Goal: Information Seeking & Learning: Learn about a topic

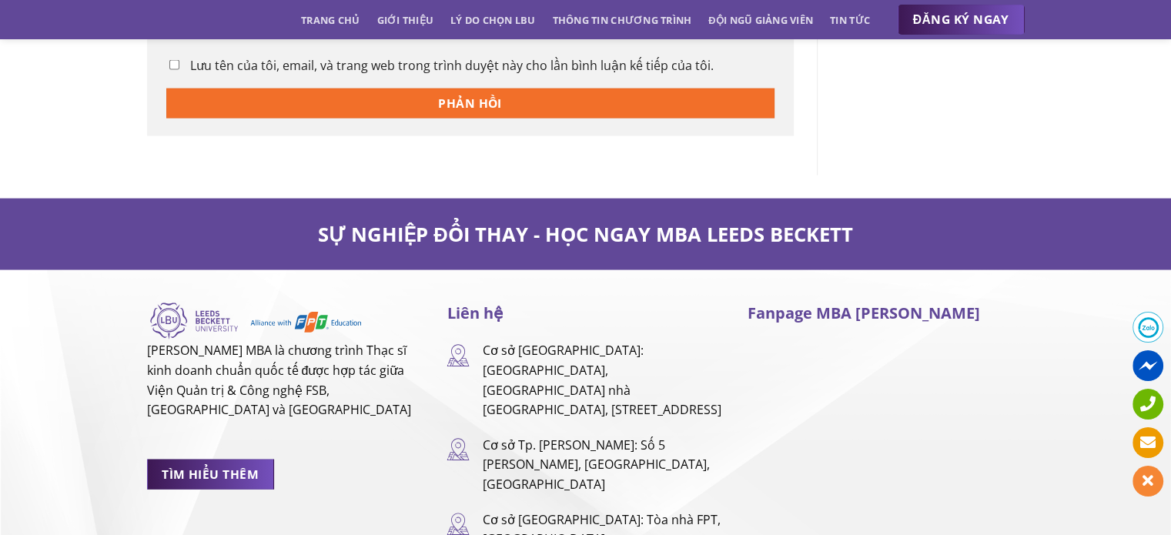
scroll to position [3465, 0]
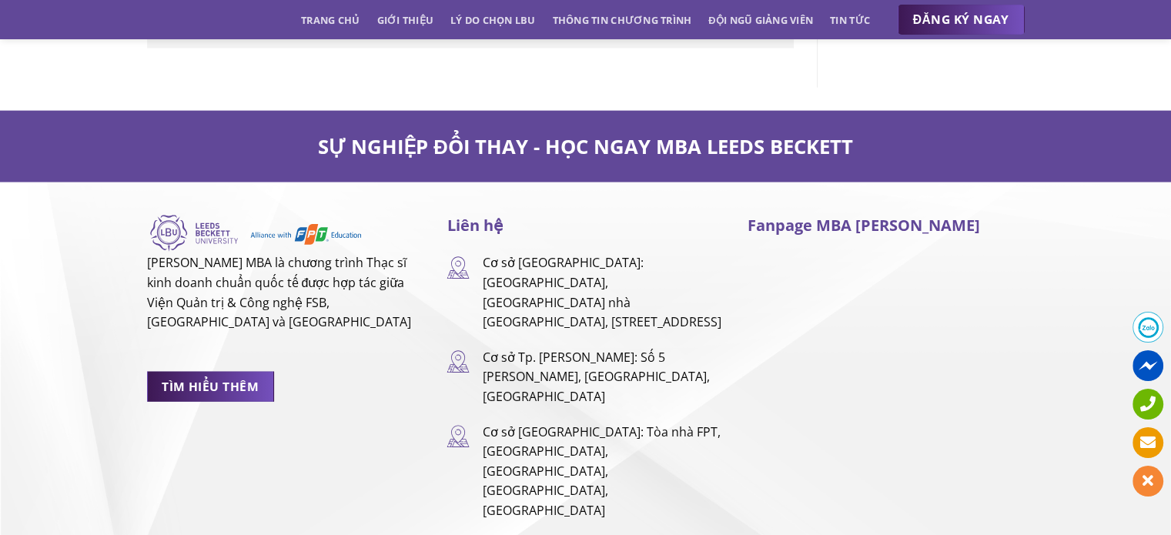
drag, startPoint x: 581, startPoint y: 340, endPoint x: 616, endPoint y: 300, distance: 52.9
click at [616, 348] on p "Cơ sở Tp. [PERSON_NAME]: Số 5 [PERSON_NAME], [GEOGRAPHIC_DATA], [GEOGRAPHIC_DAT…" at bounding box center [603, 377] width 242 height 59
copy p "Số 5 Nguyễn Gia Thiều, Phường Xuân Hoà, Thành Phố Hồ Chí Minh"
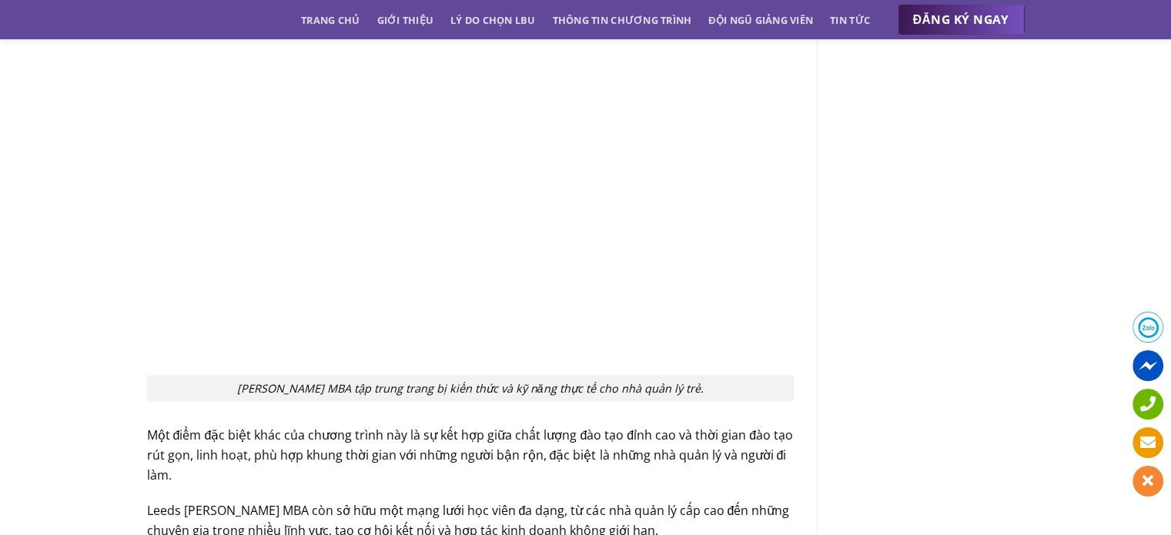
scroll to position [1877, 0]
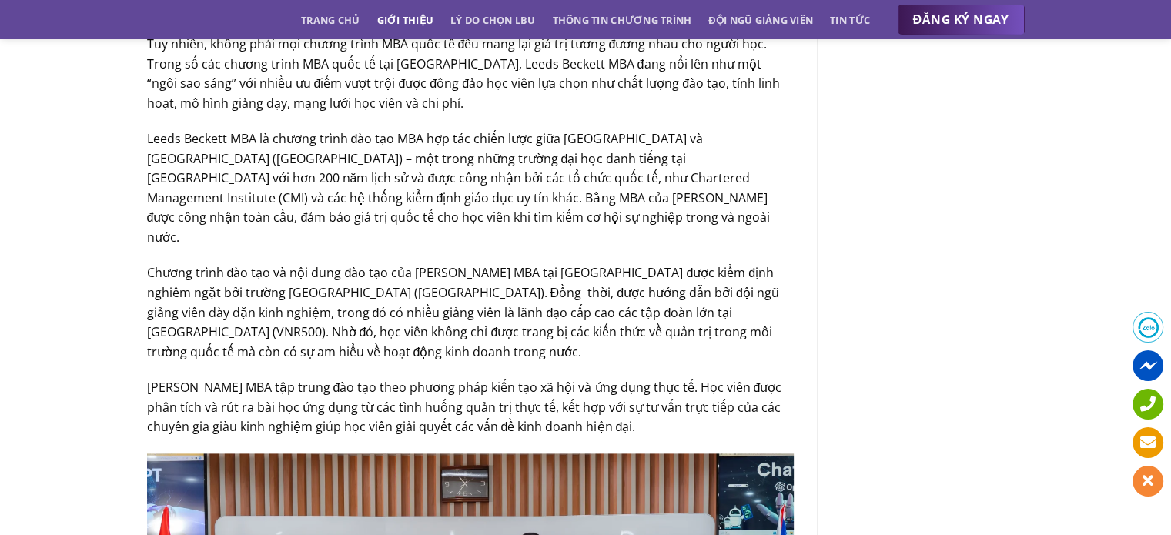
click at [402, 27] on link "Giới thiệu" at bounding box center [404, 20] width 57 height 28
click at [360, 21] on ul "Trang chủ Giới thiệu Lý do chọn LBU Thông tin chương trình Đội ngũ giảng viên T…" at bounding box center [585, 20] width 569 height 28
click at [394, 18] on link "Giới thiệu" at bounding box center [404, 20] width 57 height 28
click at [413, 26] on link "Giới thiệu" at bounding box center [404, 20] width 57 height 28
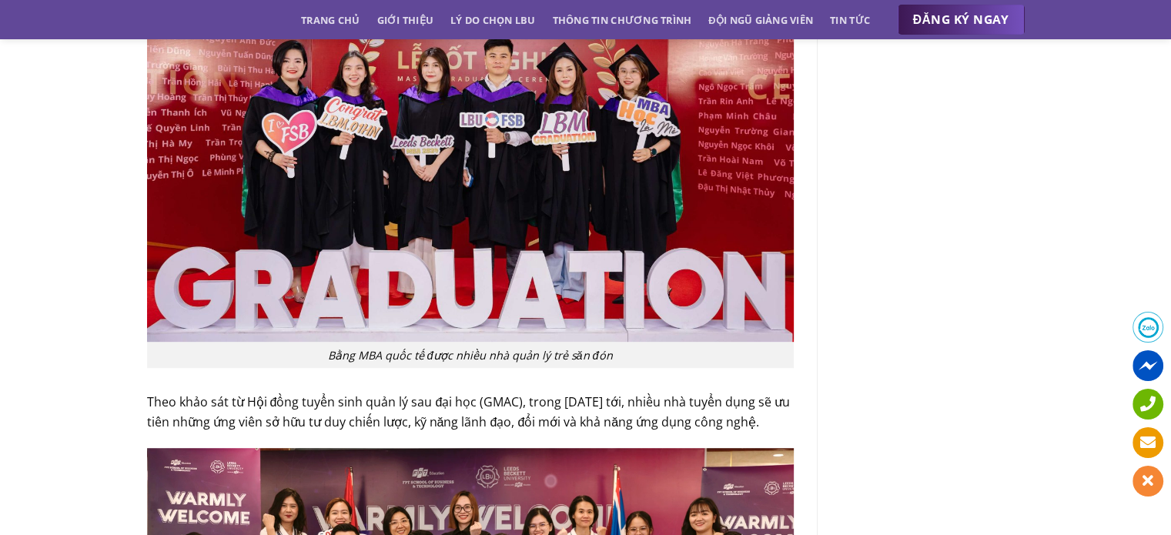
scroll to position [260, 0]
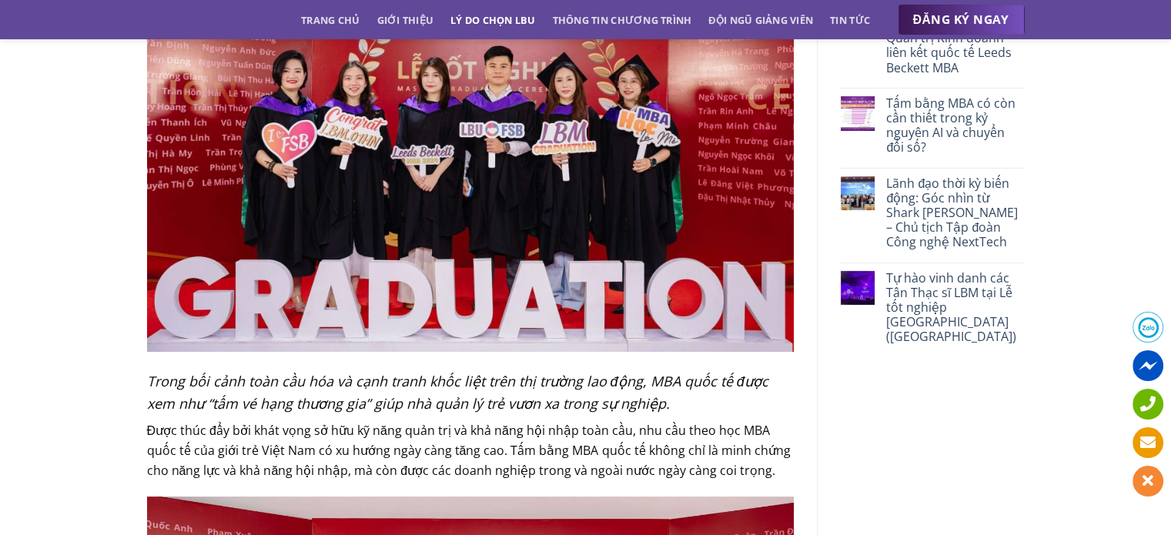
click at [491, 21] on link "Lý do chọn LBU" at bounding box center [492, 20] width 85 height 28
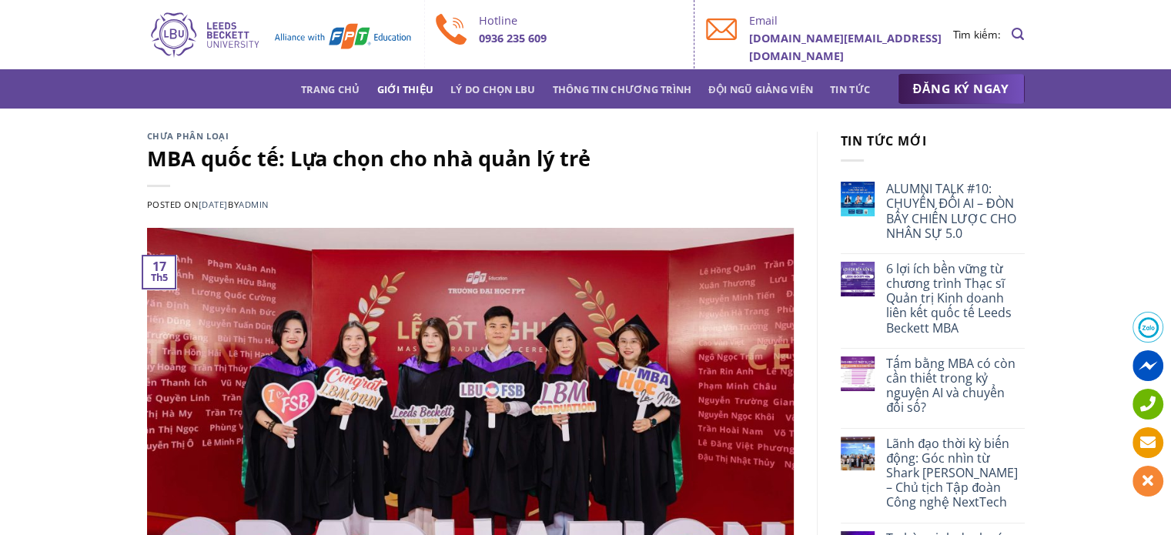
click at [419, 84] on link "Giới thiệu" at bounding box center [404, 89] width 57 height 28
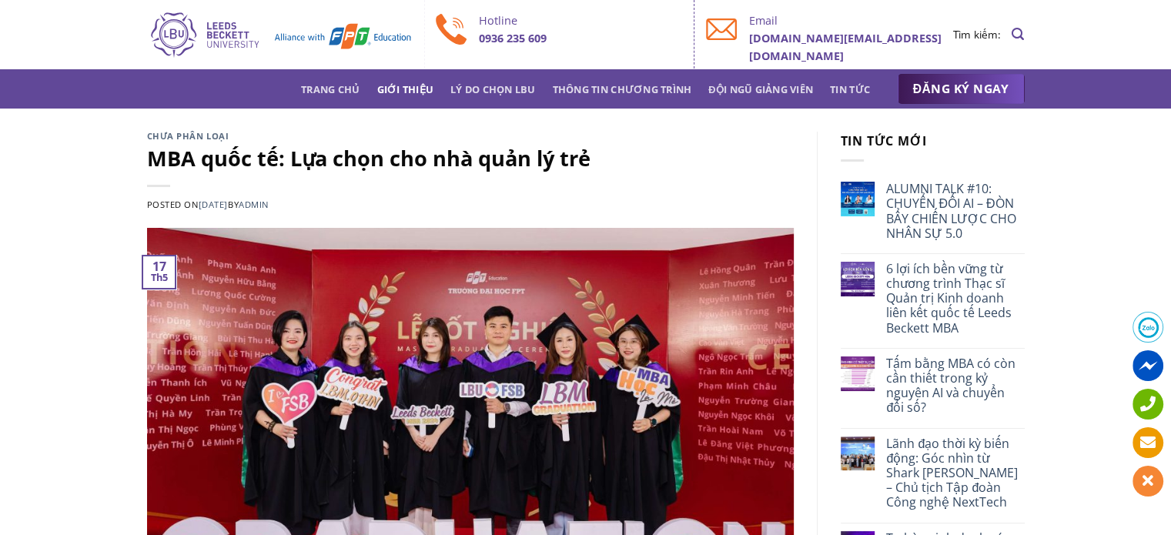
click at [419, 84] on link "Giới thiệu" at bounding box center [404, 89] width 57 height 28
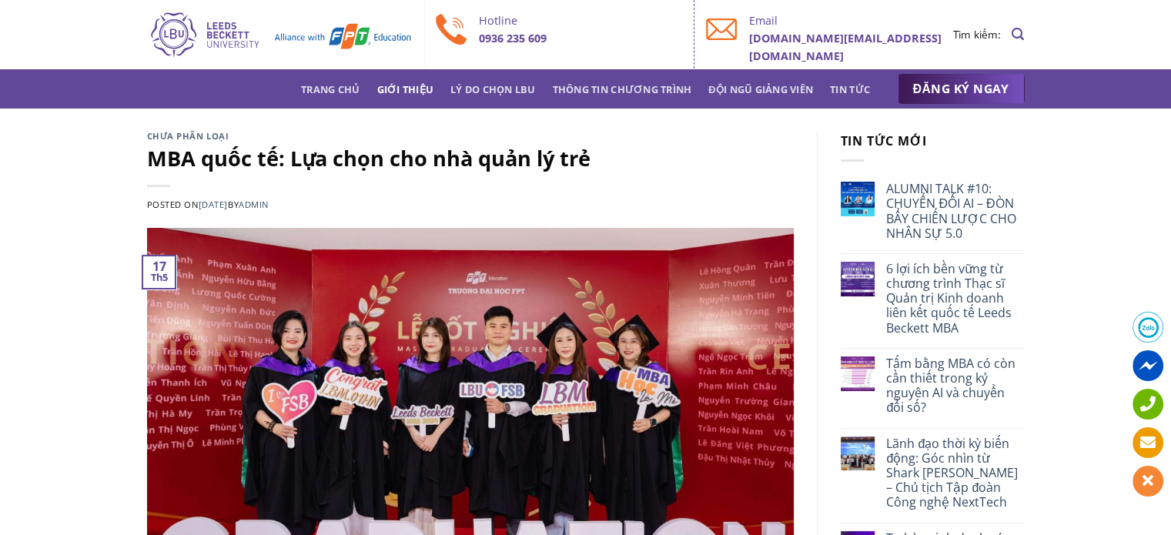
click at [419, 84] on link "Giới thiệu" at bounding box center [404, 89] width 57 height 28
click at [174, 33] on img at bounding box center [280, 34] width 266 height 49
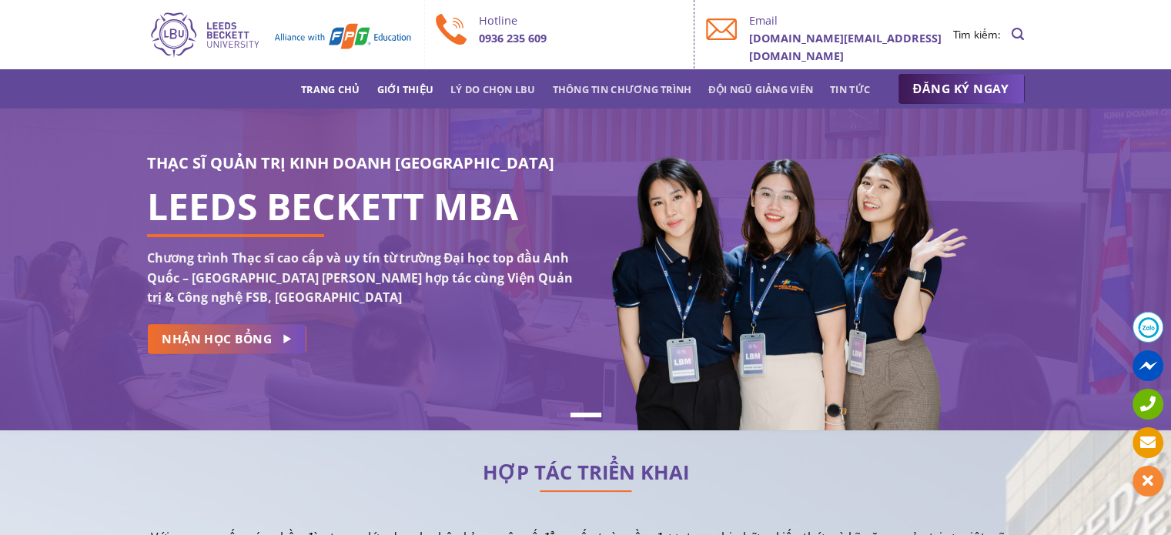
click at [407, 92] on link "Giới thiệu" at bounding box center [404, 89] width 57 height 28
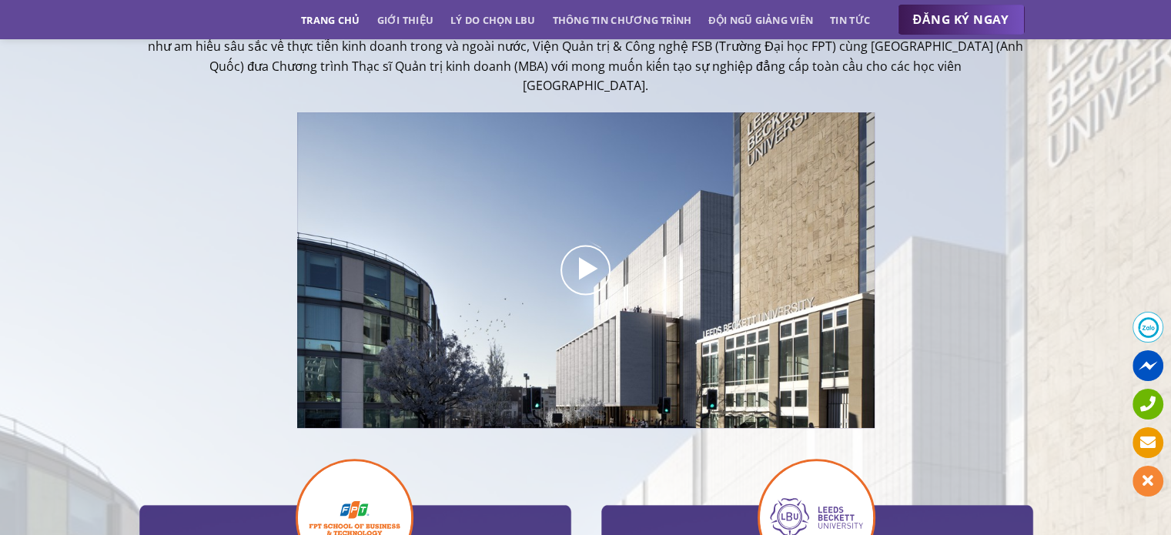
scroll to position [530, 0]
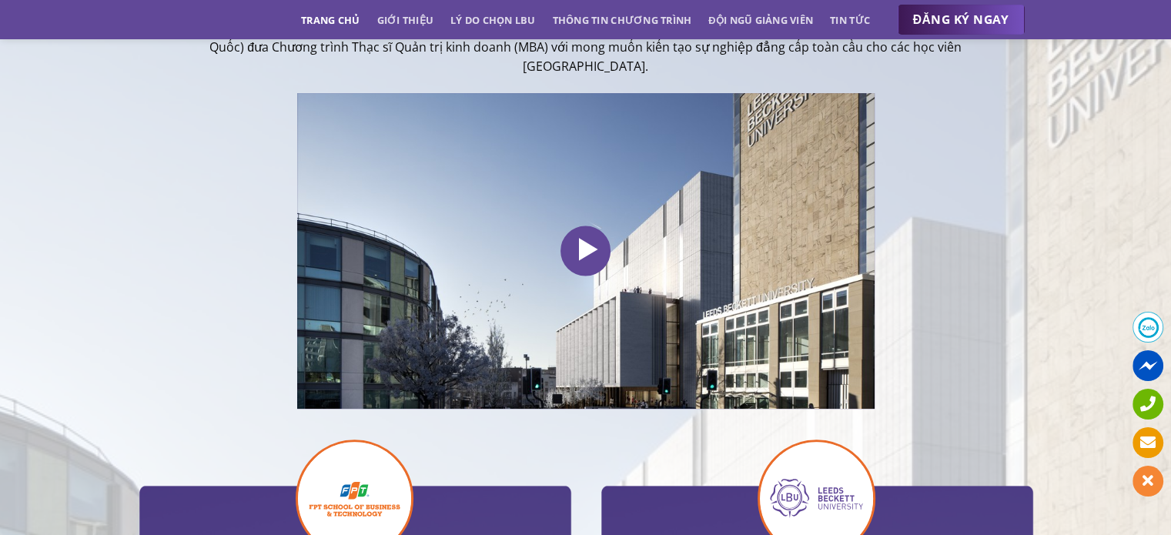
click at [591, 233] on icon at bounding box center [586, 251] width 31 height 36
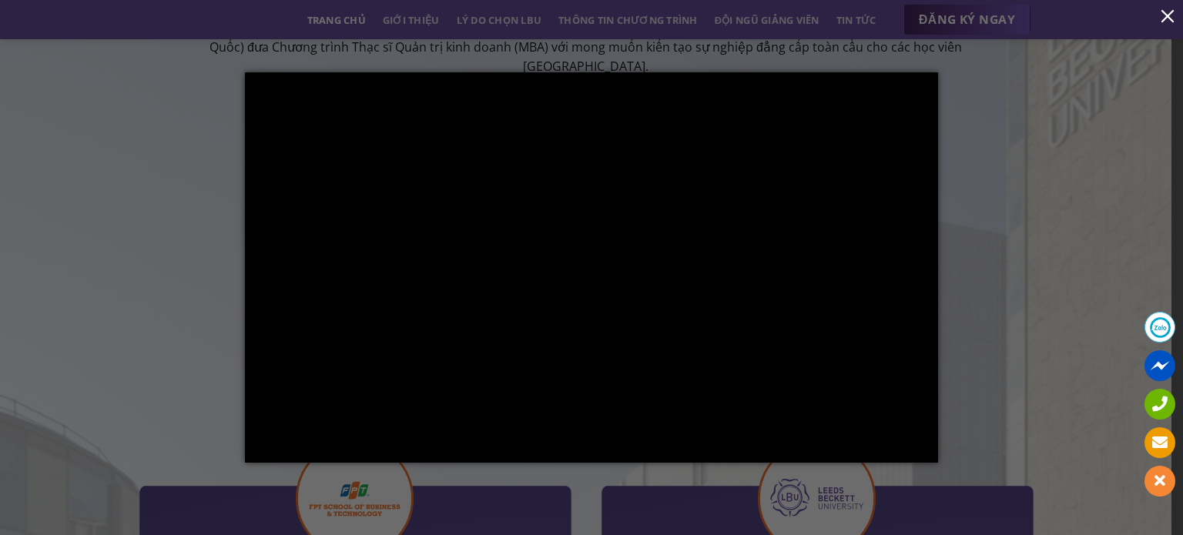
click at [1165, 15] on button "button" at bounding box center [1167, 15] width 31 height 31
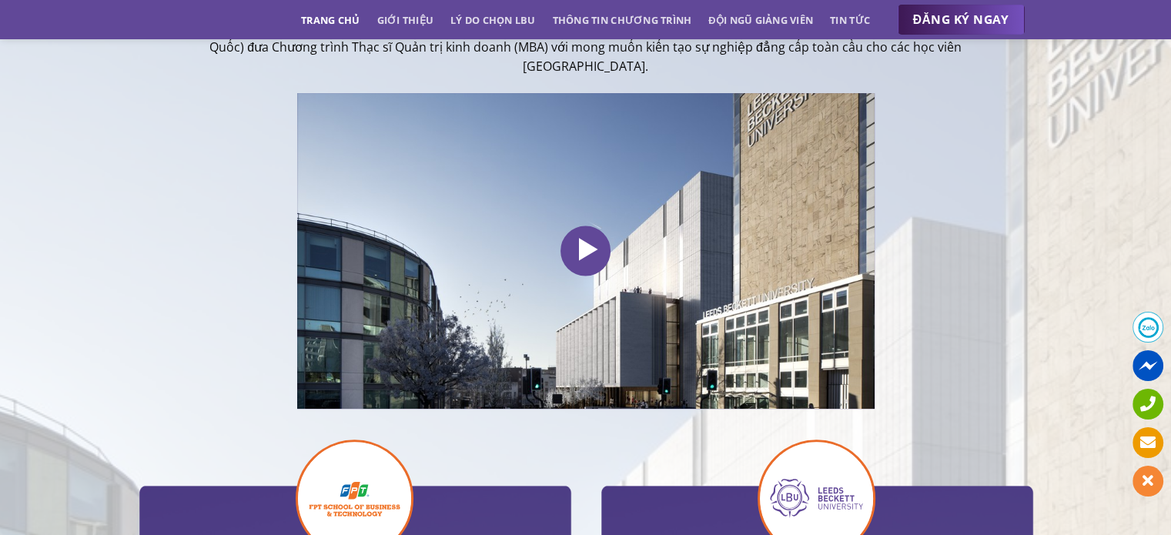
click at [595, 253] on icon at bounding box center [586, 251] width 31 height 36
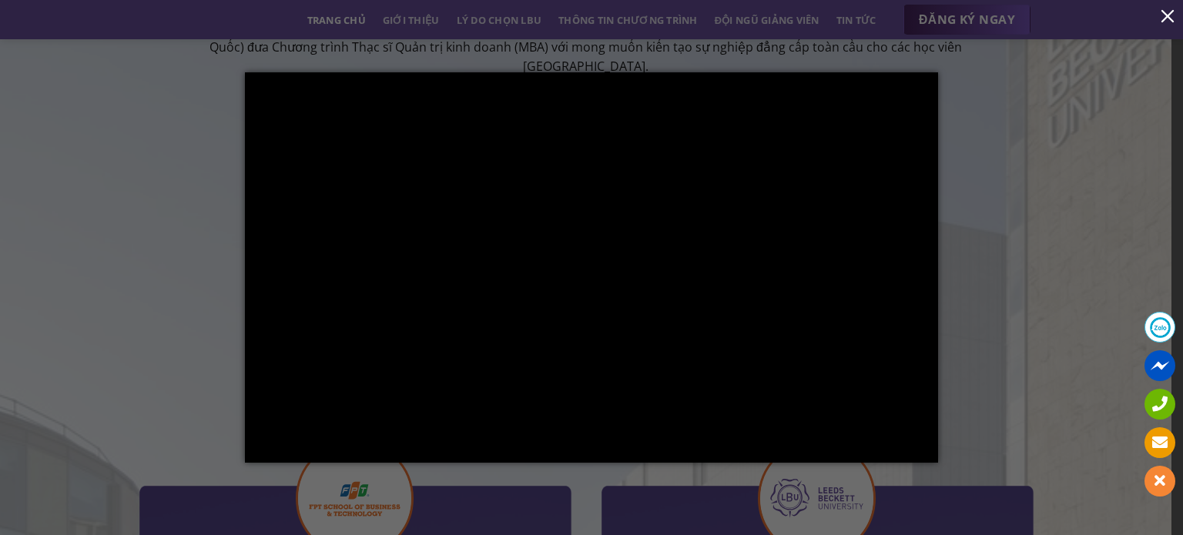
click at [1170, 6] on button "button" at bounding box center [1167, 15] width 31 height 31
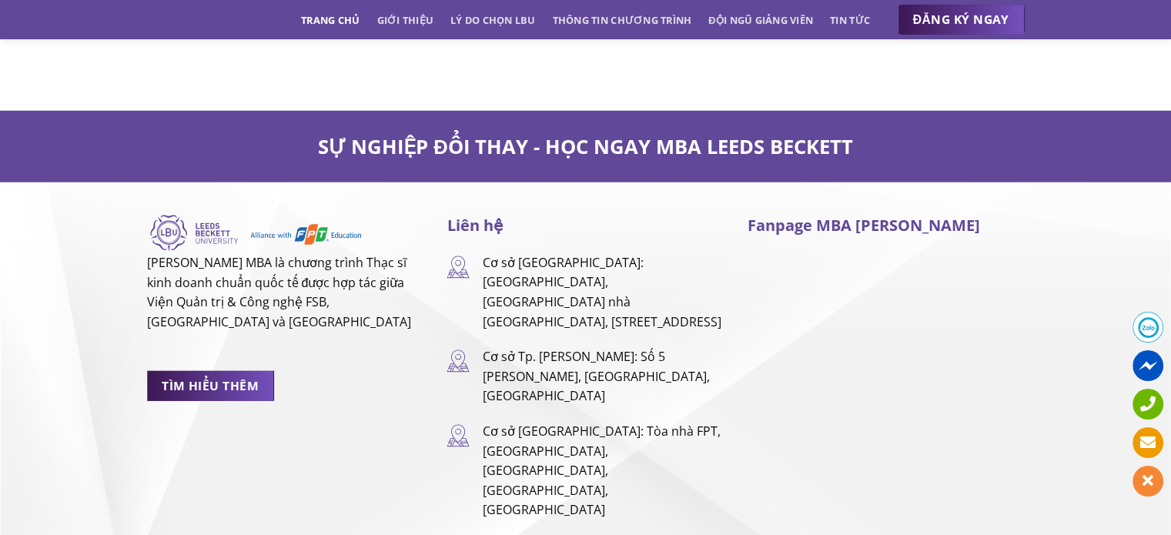
scroll to position [10077, 0]
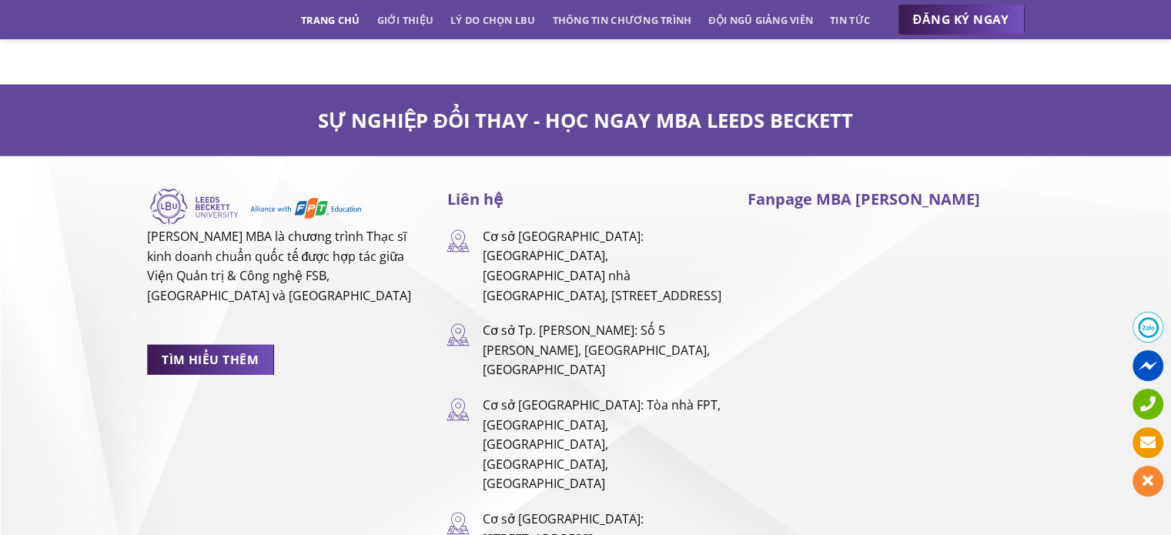
click at [1146, 325] on span at bounding box center [1148, 327] width 31 height 31
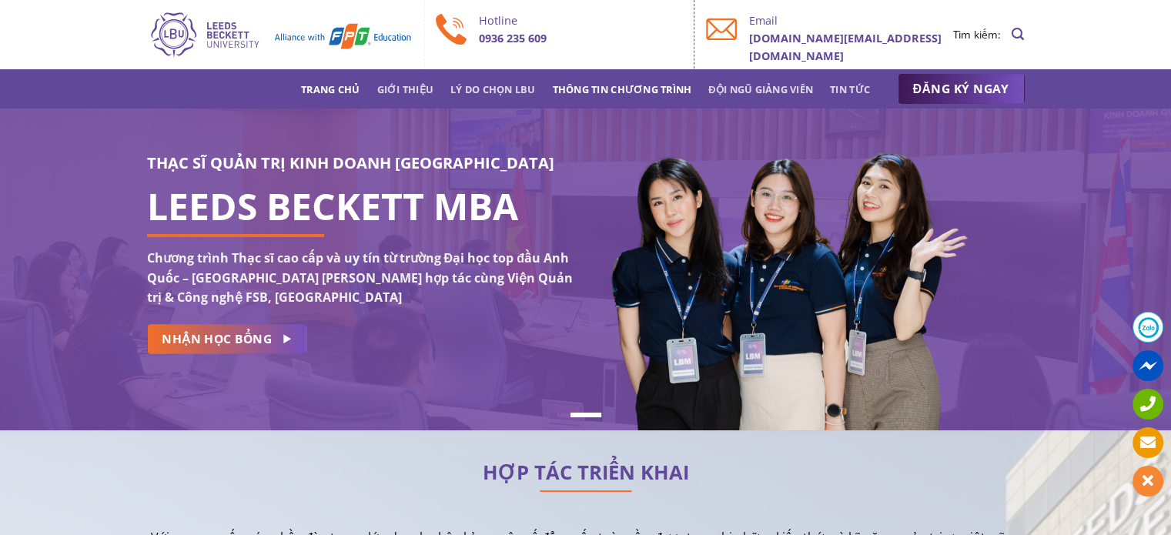
click at [631, 85] on link "Thông tin chương trình" at bounding box center [622, 89] width 139 height 28
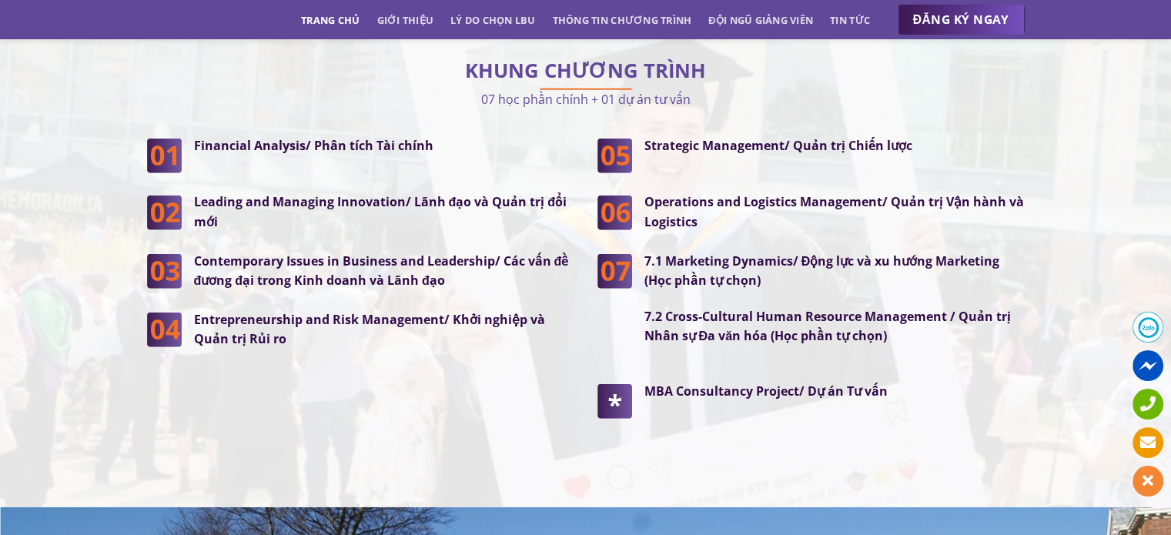
scroll to position [3957, 0]
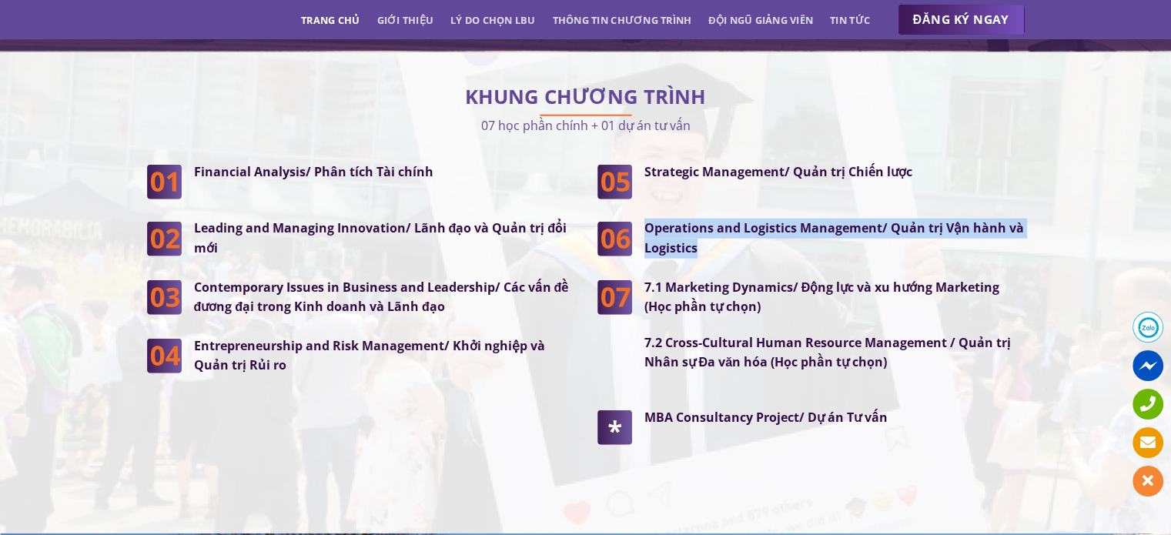
drag, startPoint x: 711, startPoint y: 216, endPoint x: 635, endPoint y: 202, distance: 77.5
click at [635, 219] on div "Operations and Logistics Management/ Quản trị Vận hành và Logistics" at bounding box center [828, 238] width 393 height 39
click at [761, 279] on strong "7.1 Marketing Dynamics/ Động lực và xu hướng Marketing (Học phần tự chọn)" at bounding box center [822, 297] width 356 height 37
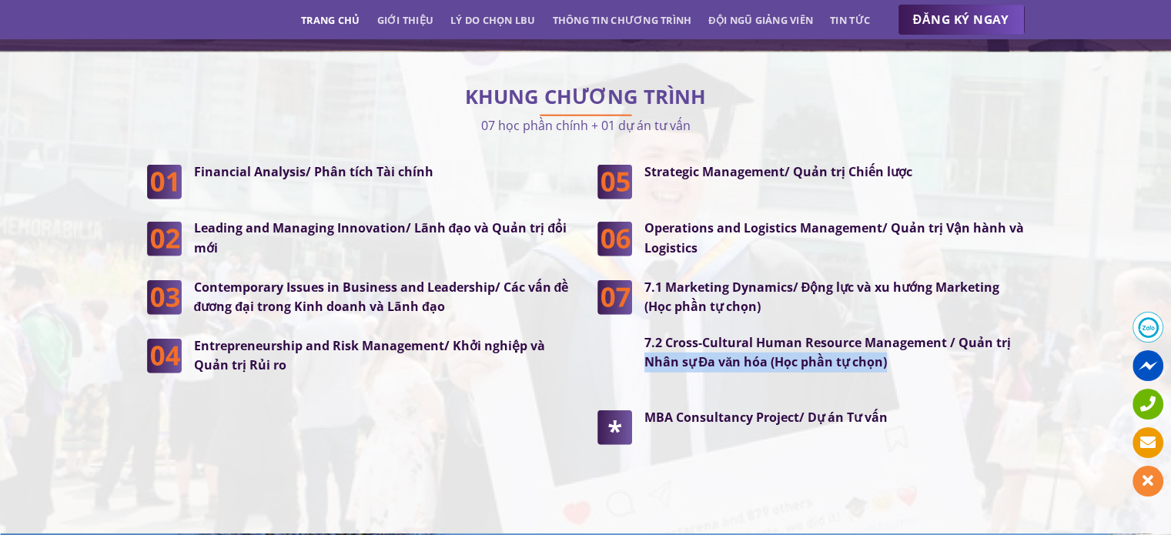
drag, startPoint x: 892, startPoint y: 330, endPoint x: 647, endPoint y: 332, distance: 244.8
click at [647, 333] on p "7.2 Cross-Cultural Human Resource Management / Quản trị Nhân sự Đa văn hóa (Học…" at bounding box center [834, 352] width 380 height 39
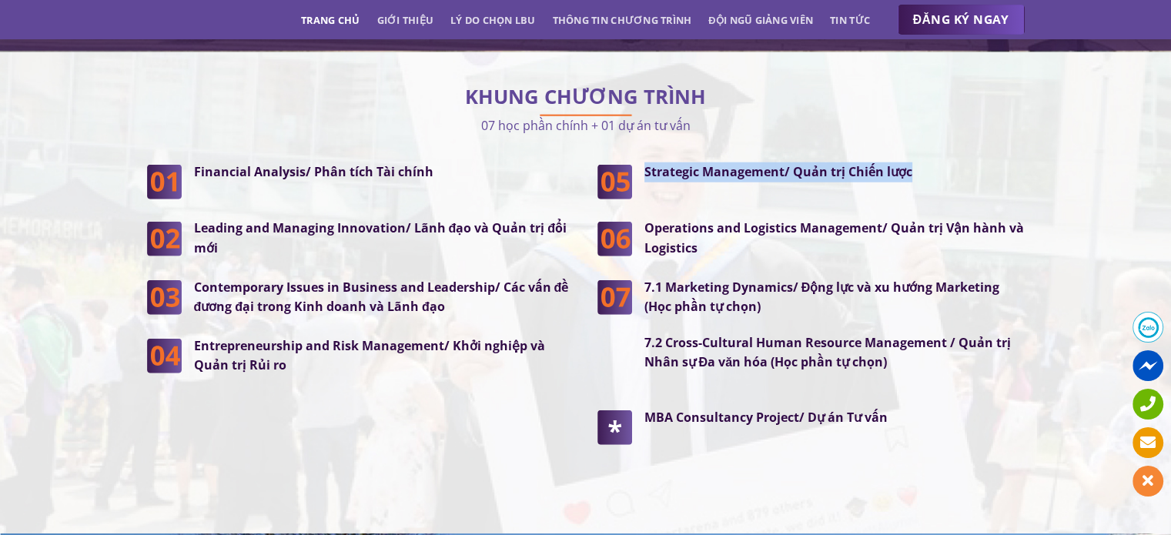
drag, startPoint x: 929, startPoint y: 141, endPoint x: 641, endPoint y: 154, distance: 288.3
click at [641, 162] on div "Strategic Management/ Quản trị Chiến lược" at bounding box center [828, 180] width 393 height 37
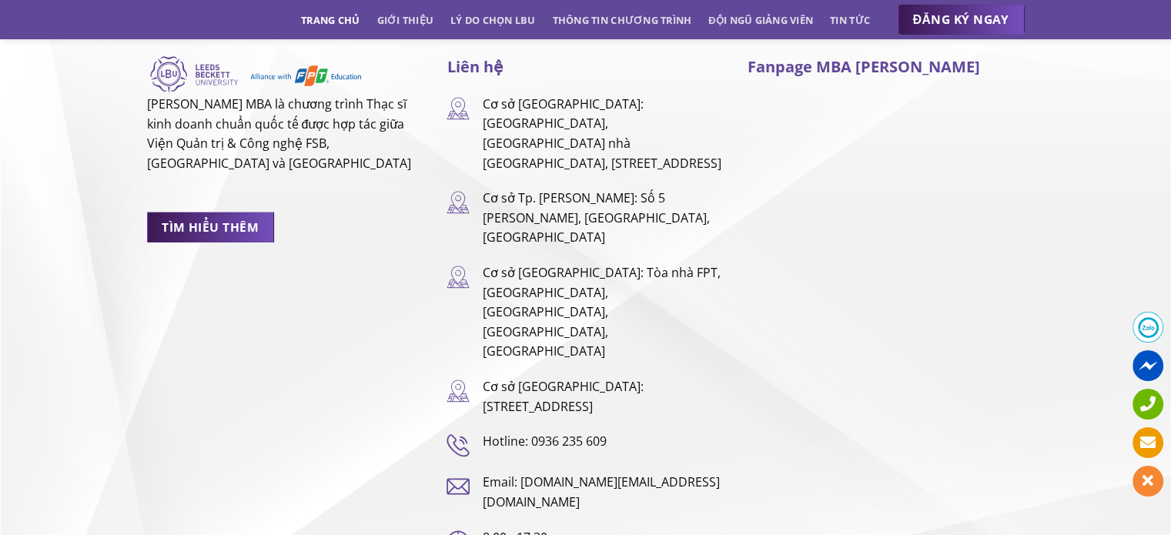
scroll to position [10215, 0]
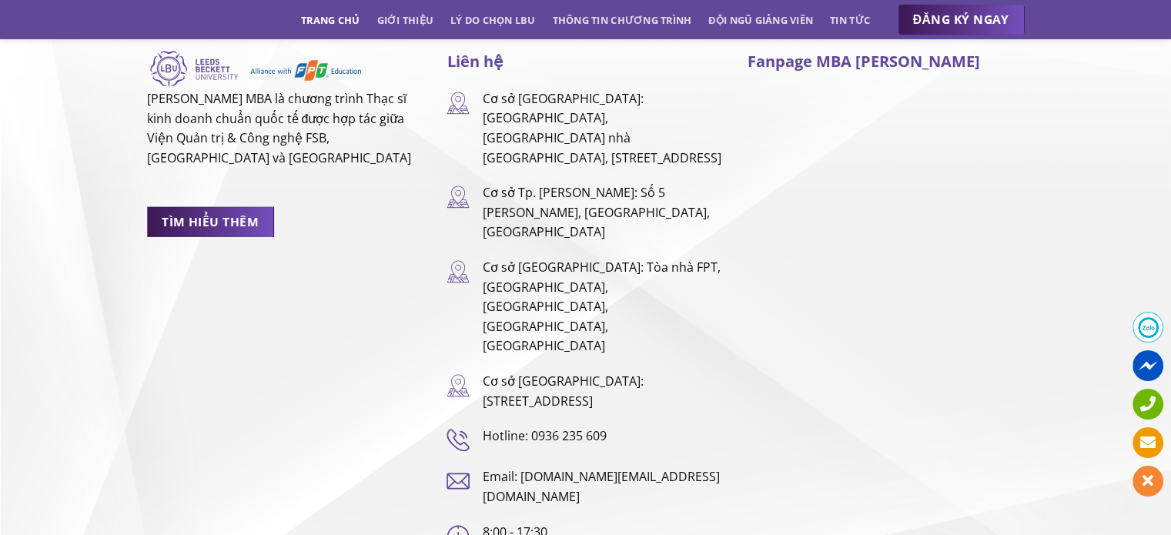
click at [791, 366] on div "Fanpage MBA [PERSON_NAME]" at bounding box center [885, 298] width 300 height 499
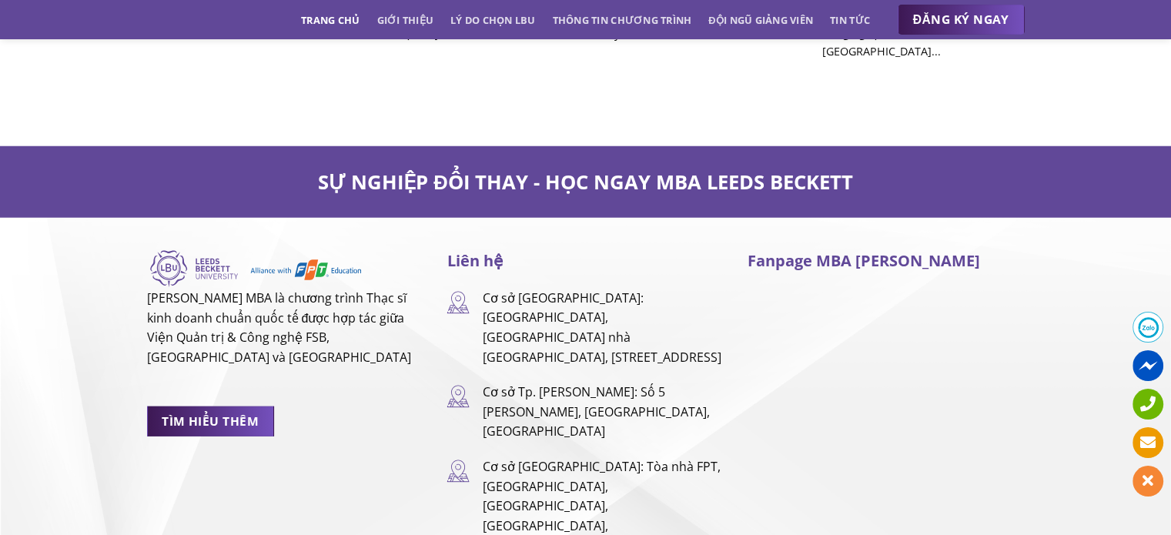
scroll to position [9753, 0]
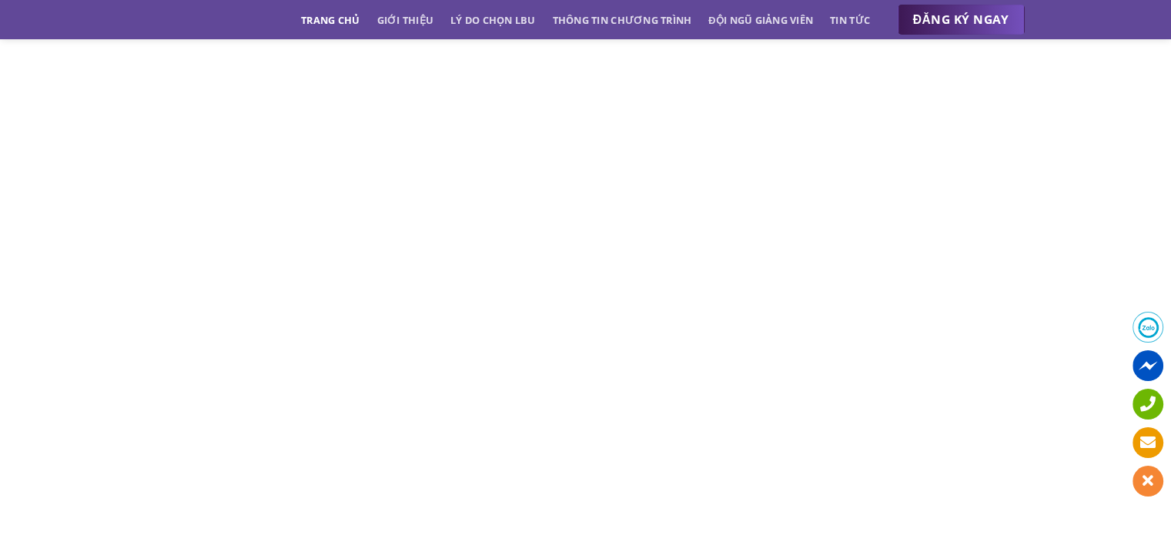
scroll to position [6827, 0]
click at [593, 19] on link "Thông tin chương trình" at bounding box center [622, 20] width 139 height 28
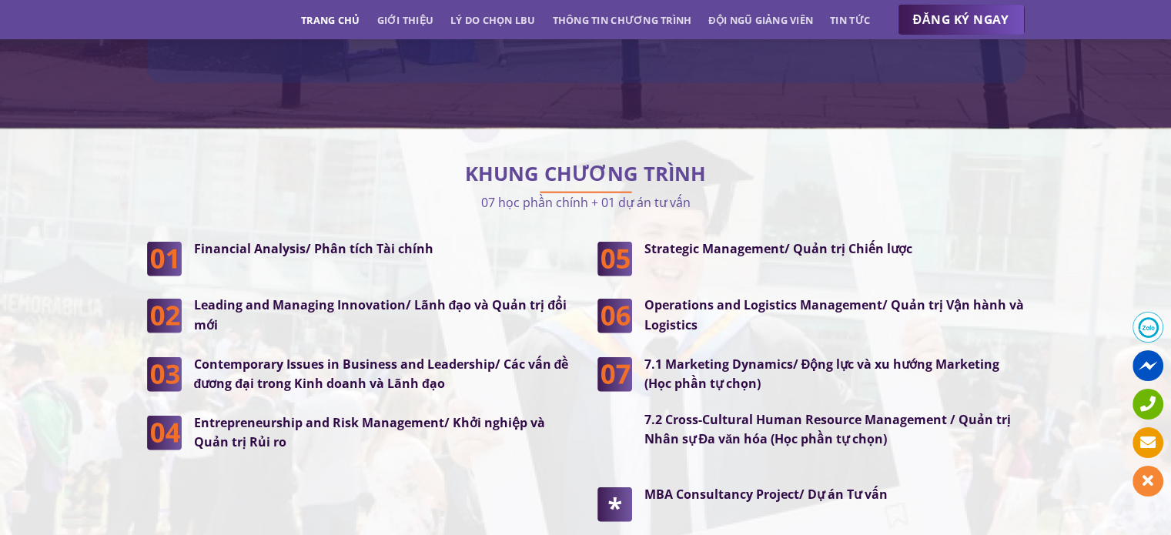
scroll to position [3957, 0]
